Goal: Find specific page/section: Find specific page/section

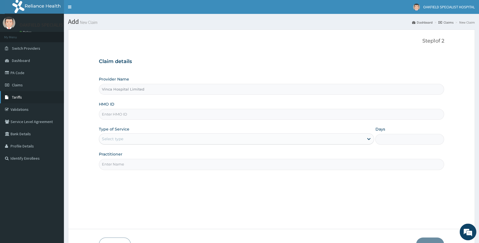
click at [28, 98] on link "Tariffs" at bounding box center [32, 97] width 64 height 12
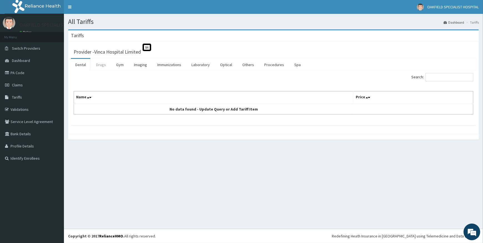
click at [103, 64] on link "Drugs" at bounding box center [101, 65] width 19 height 12
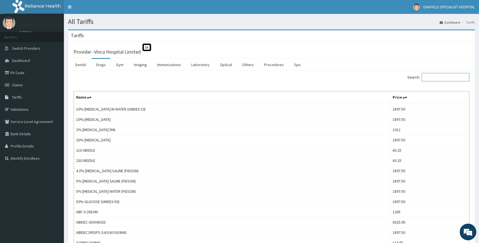
click at [436, 76] on input "Search:" at bounding box center [446, 77] width 48 height 8
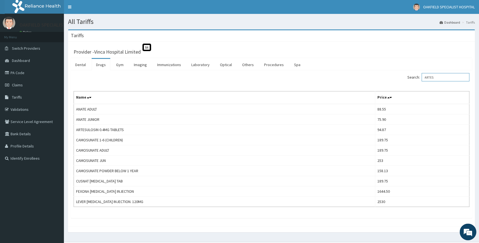
type input "ARTES"
click at [20, 73] on link "PA Code" at bounding box center [32, 73] width 64 height 12
